Goal: Obtain resource: Download file/media

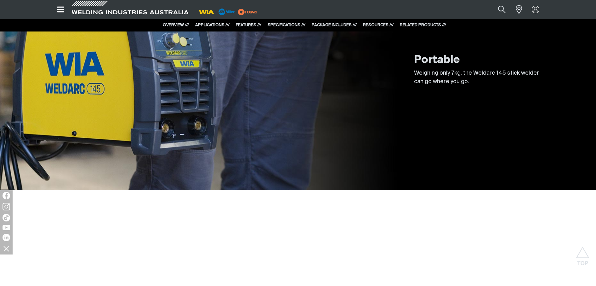
scroll to position [944, 0]
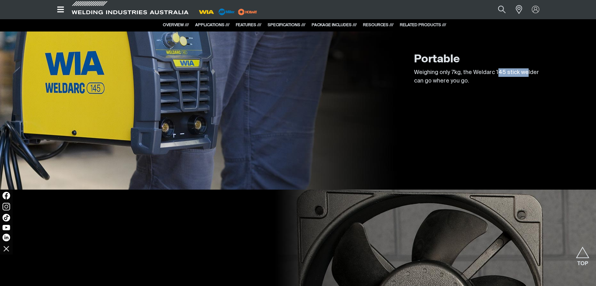
drag, startPoint x: 498, startPoint y: 69, endPoint x: 526, endPoint y: 73, distance: 28.9
click at [526, 73] on p "Weighing only 7kg, the Weldarc 145 stick welder can go where you go." at bounding box center [477, 76] width 126 height 17
click at [527, 73] on p "Weighing only 7kg, the Weldarc 145 stick welder can go where you go." at bounding box center [477, 76] width 126 height 17
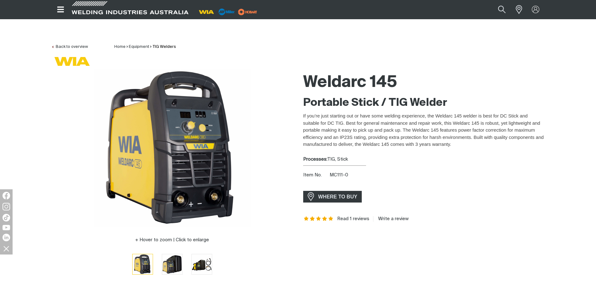
scroll to position [0, 0]
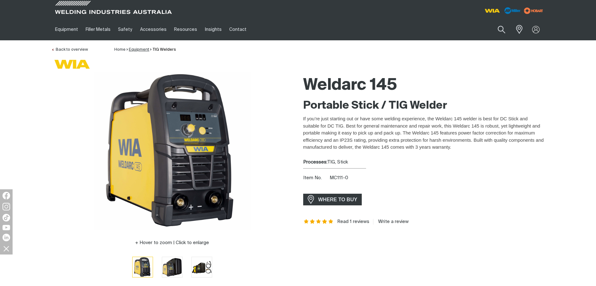
click at [141, 50] on link "Equipment" at bounding box center [139, 50] width 20 height 4
click at [142, 48] on link "Equipment" at bounding box center [139, 50] width 20 height 4
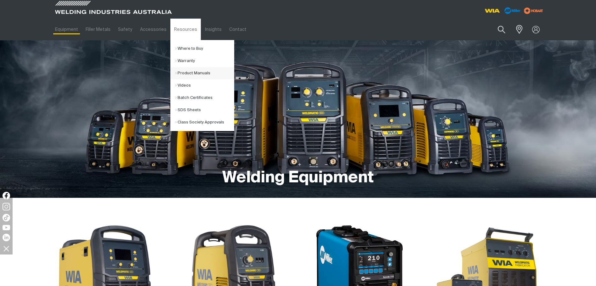
click at [175, 76] on link "Product Manuals" at bounding box center [204, 73] width 59 height 12
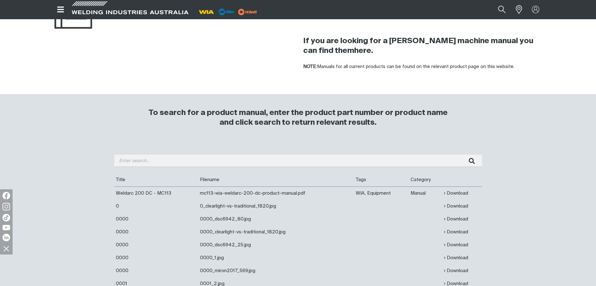
scroll to position [94, 0]
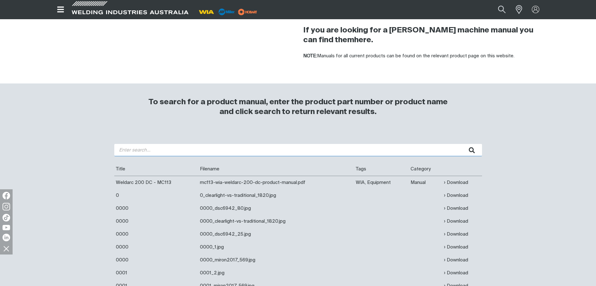
click at [171, 150] on input "search" at bounding box center [298, 150] width 368 height 12
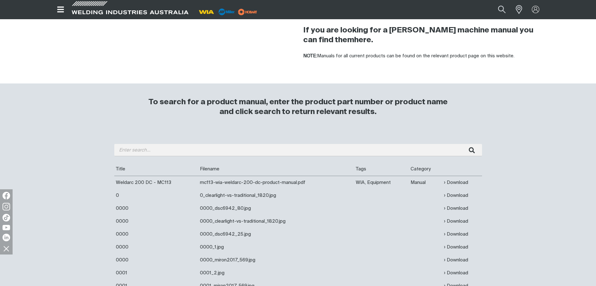
click at [166, 116] on h3 "To search for a product manual, enter the product part number or product name a…" at bounding box center [298, 107] width 305 height 20
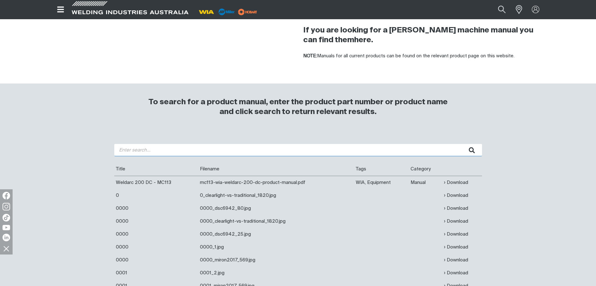
click at [153, 156] on input "search" at bounding box center [298, 150] width 368 height 12
type input "M"
type input "Weldarc 145"
click at [462, 144] on button "submit" at bounding box center [472, 150] width 20 height 12
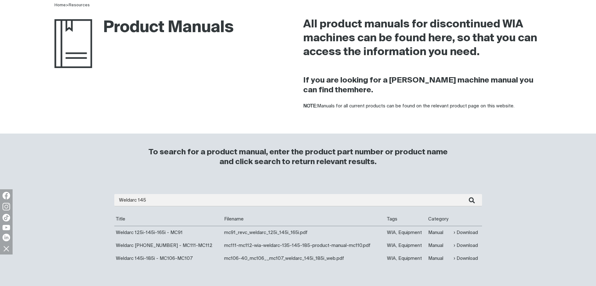
scroll to position [94, 0]
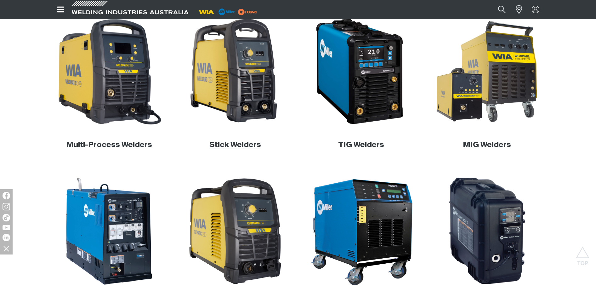
scroll to position [283, 0]
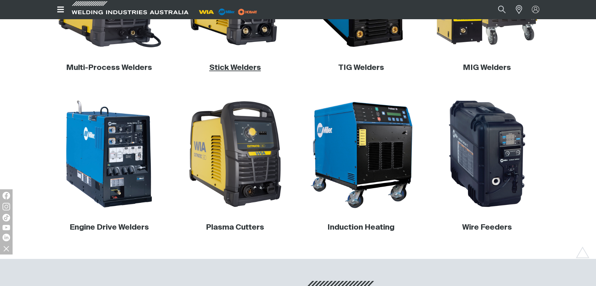
click at [237, 68] on link "Stick Welders" at bounding box center [235, 68] width 52 height 8
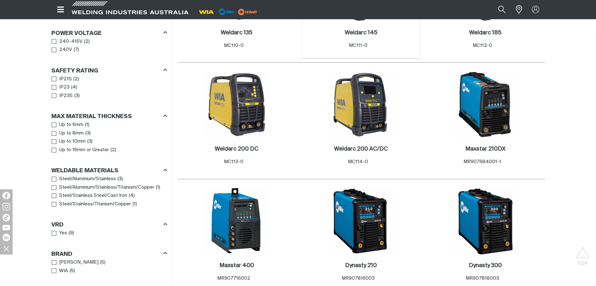
scroll to position [472, 0]
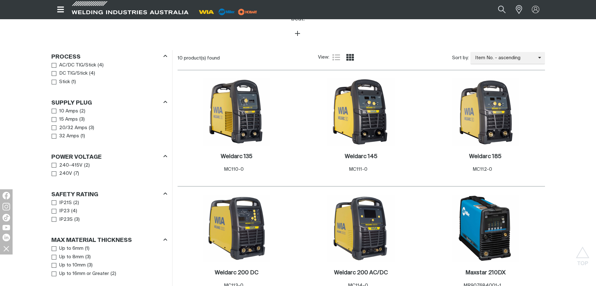
scroll to position [126, 0]
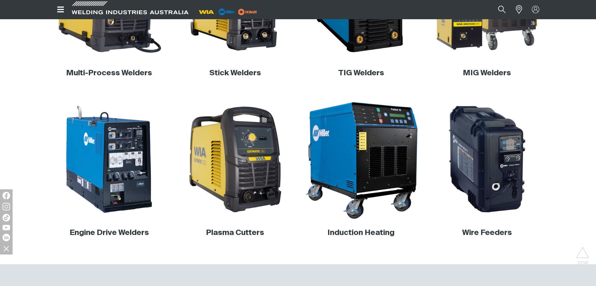
scroll to position [283, 0]
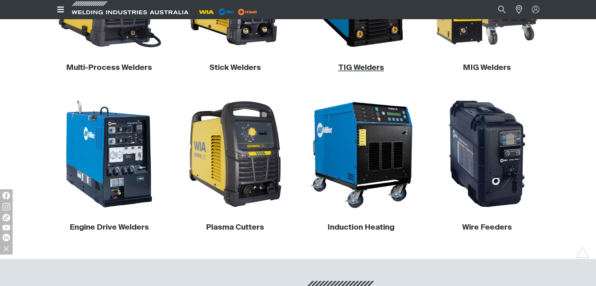
click at [360, 67] on link "TIG Welders" at bounding box center [361, 68] width 46 height 8
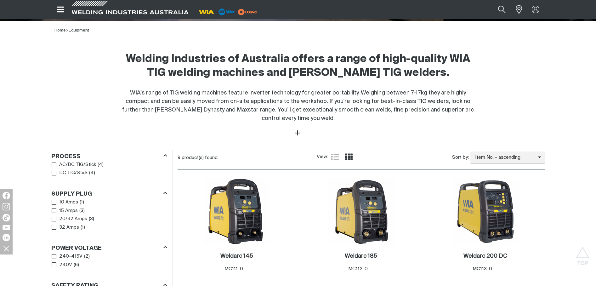
scroll to position [157, 0]
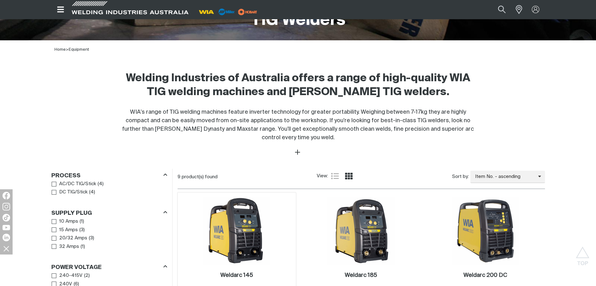
click at [254, 233] on img at bounding box center [236, 230] width 67 height 67
